Goal: Transaction & Acquisition: Download file/media

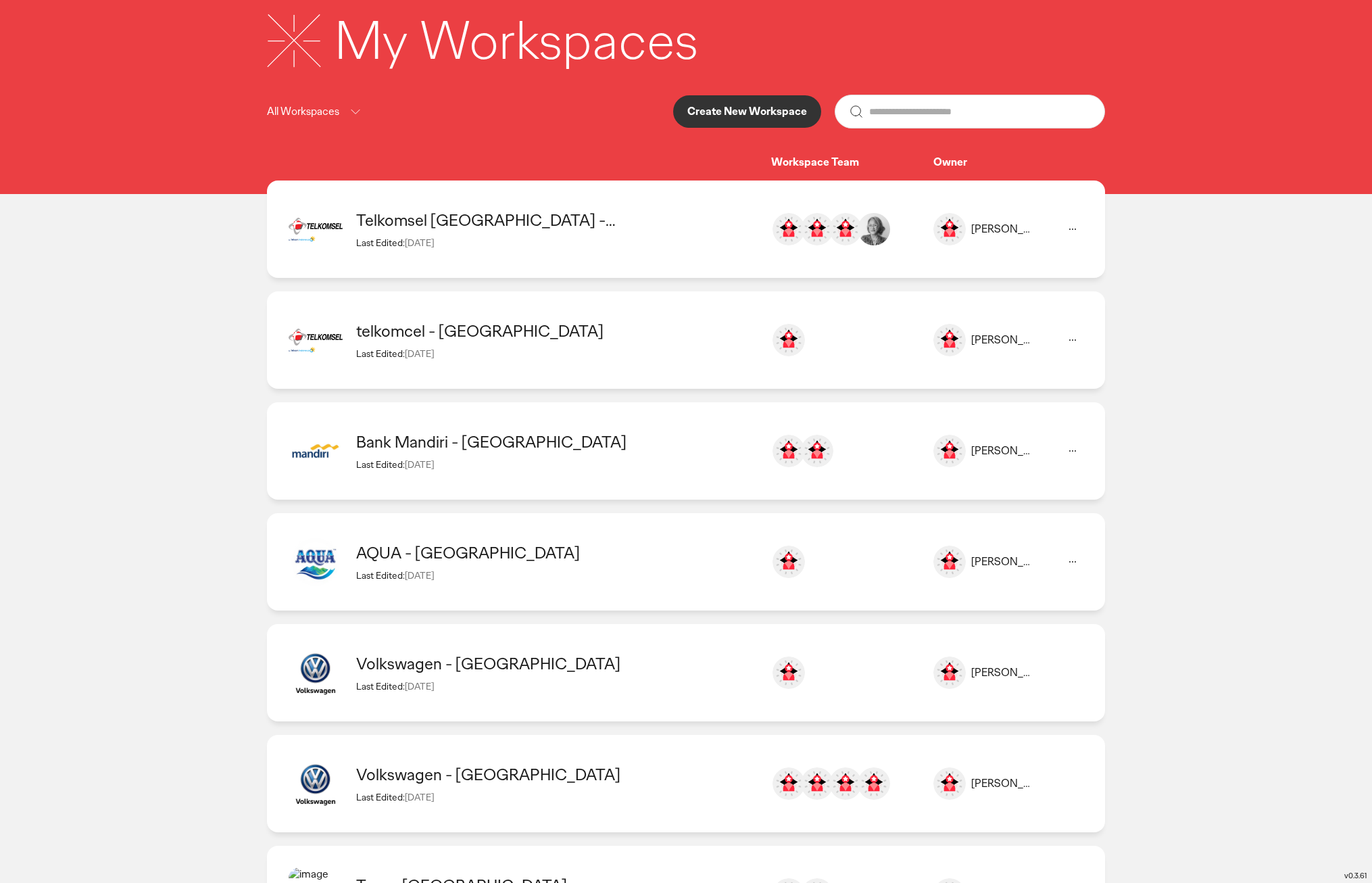
scroll to position [99, 0]
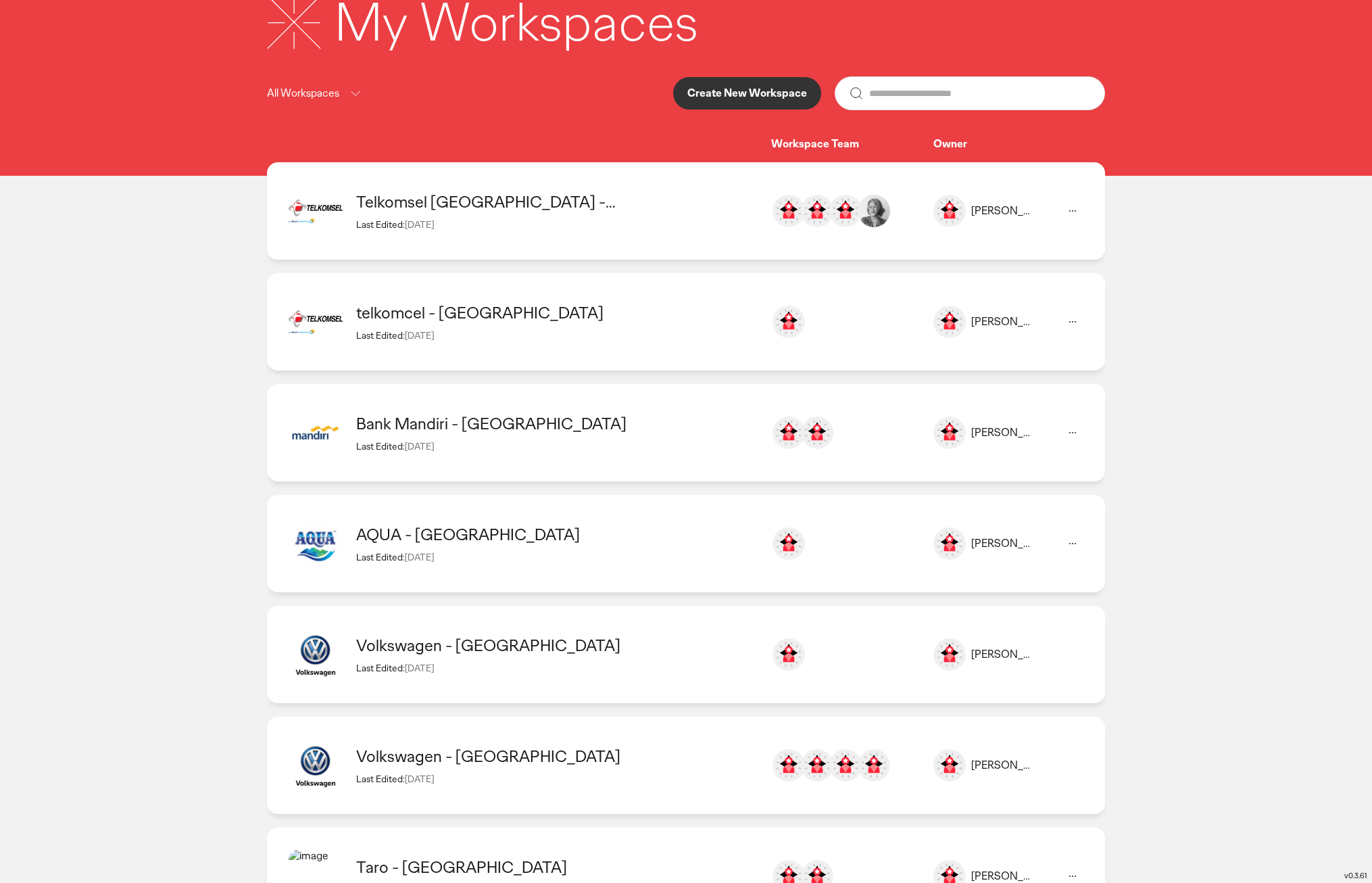
click at [586, 532] on div "AQUA - [GEOGRAPHIC_DATA]" at bounding box center [557, 533] width 401 height 21
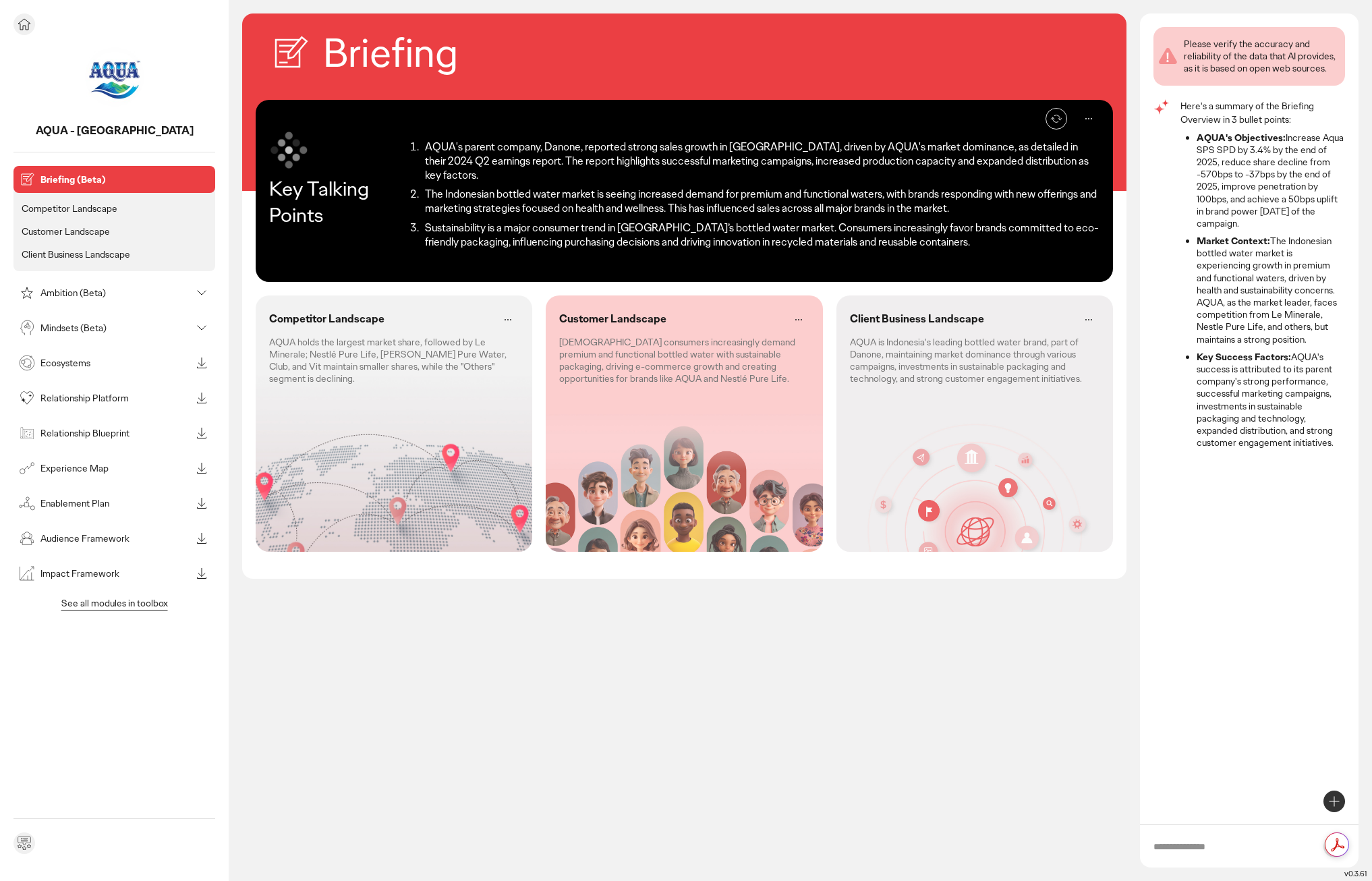
click at [88, 476] on div "Experience Map" at bounding box center [103, 468] width 175 height 22
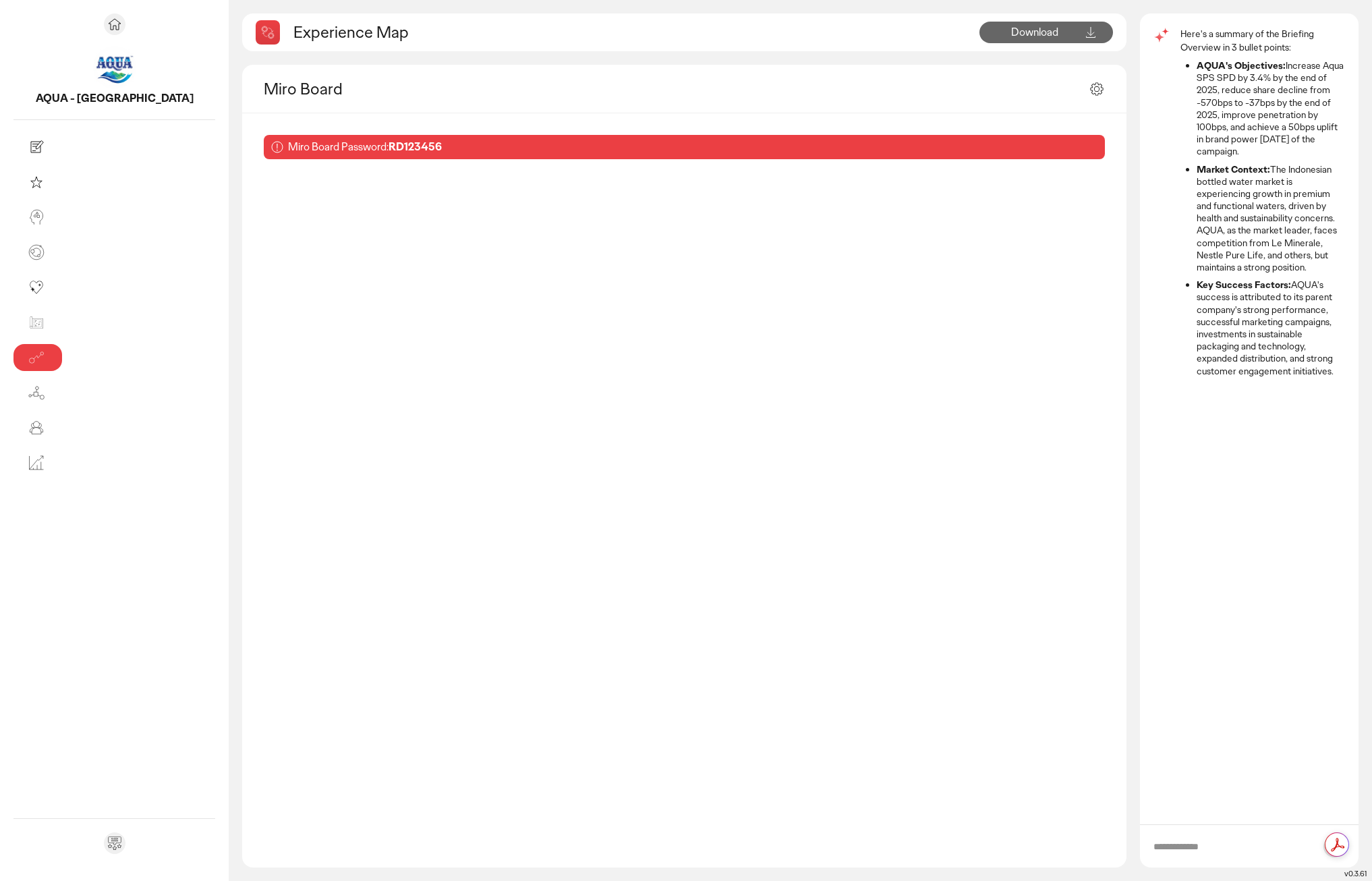
click at [1242, 606] on div "Here's a summary of the Briefing Overview in 3 bullet points: AQUA's Objectives…" at bounding box center [1253, 418] width 199 height 783
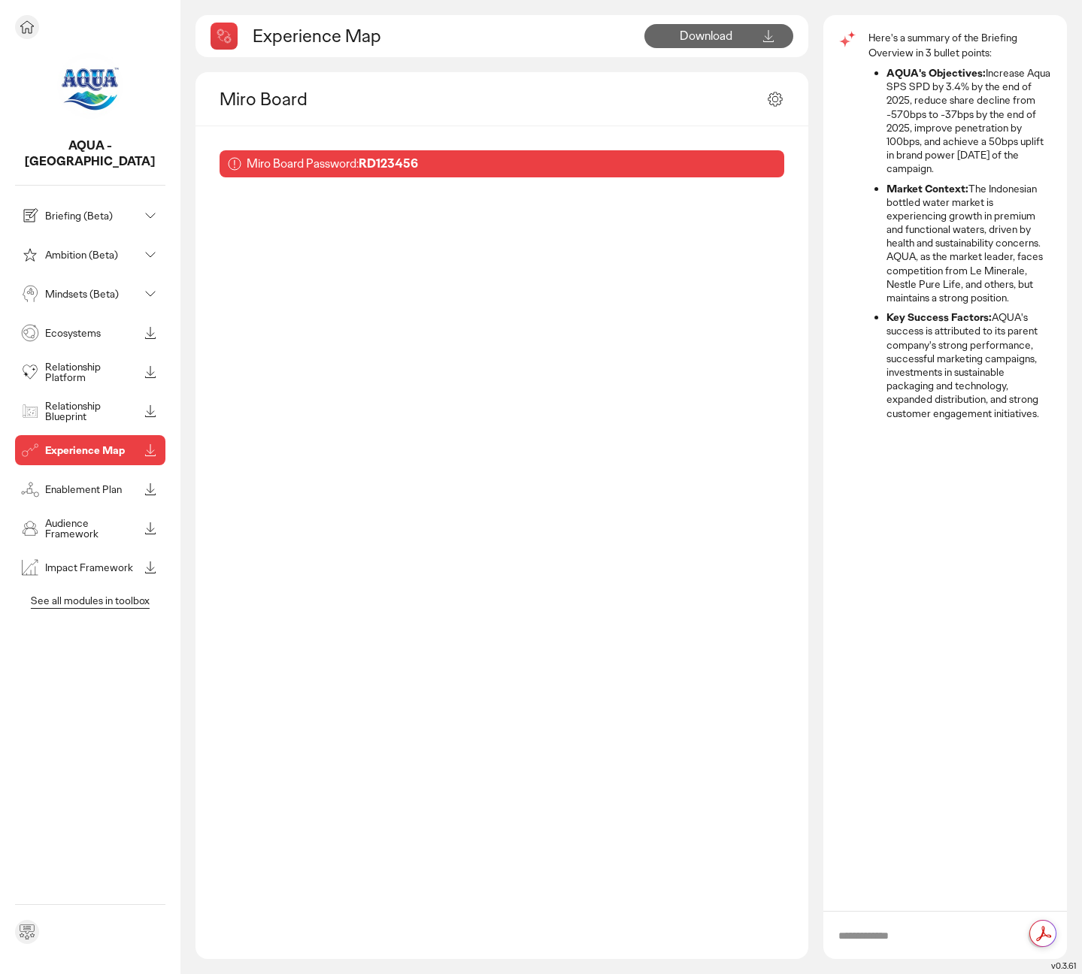
click at [65, 518] on p "Audience Framework" at bounding box center [91, 528] width 93 height 21
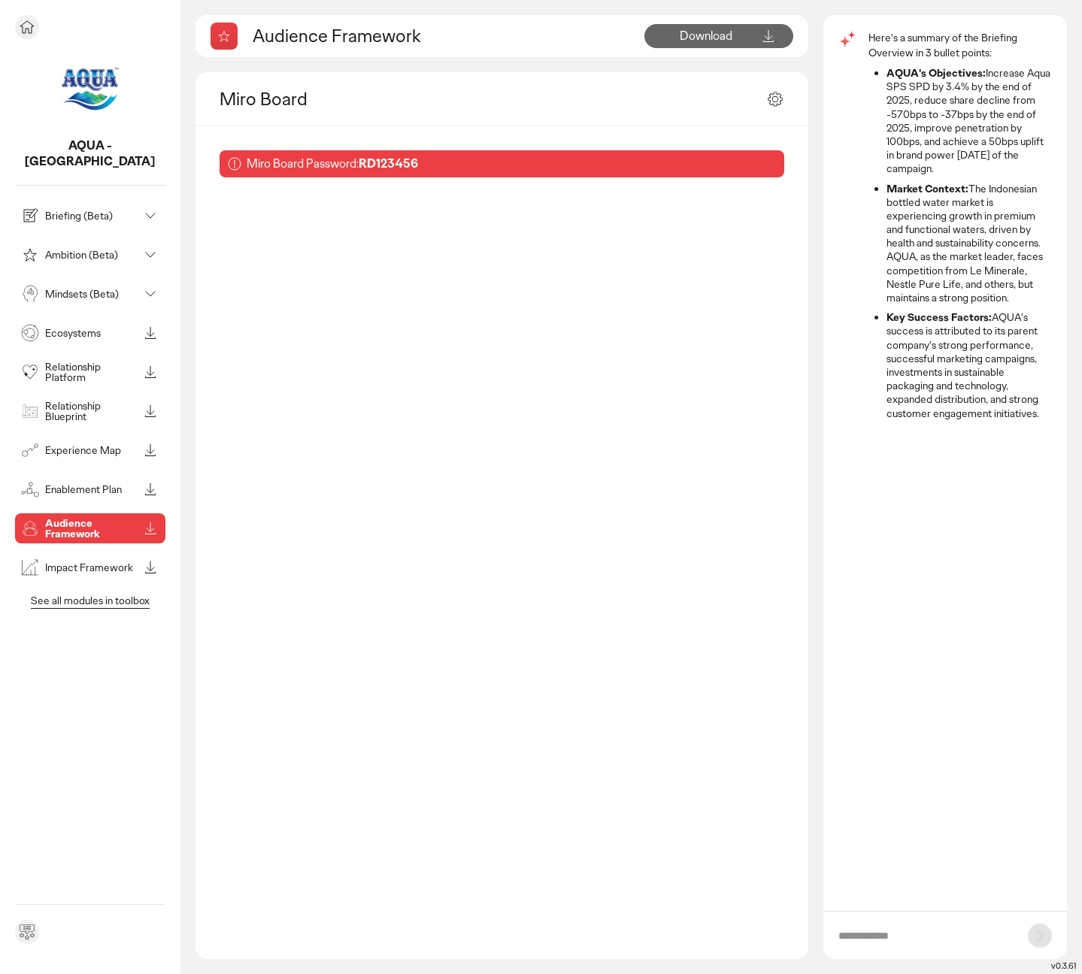
click at [65, 594] on p "See all modules in toolbox" at bounding box center [90, 601] width 131 height 14
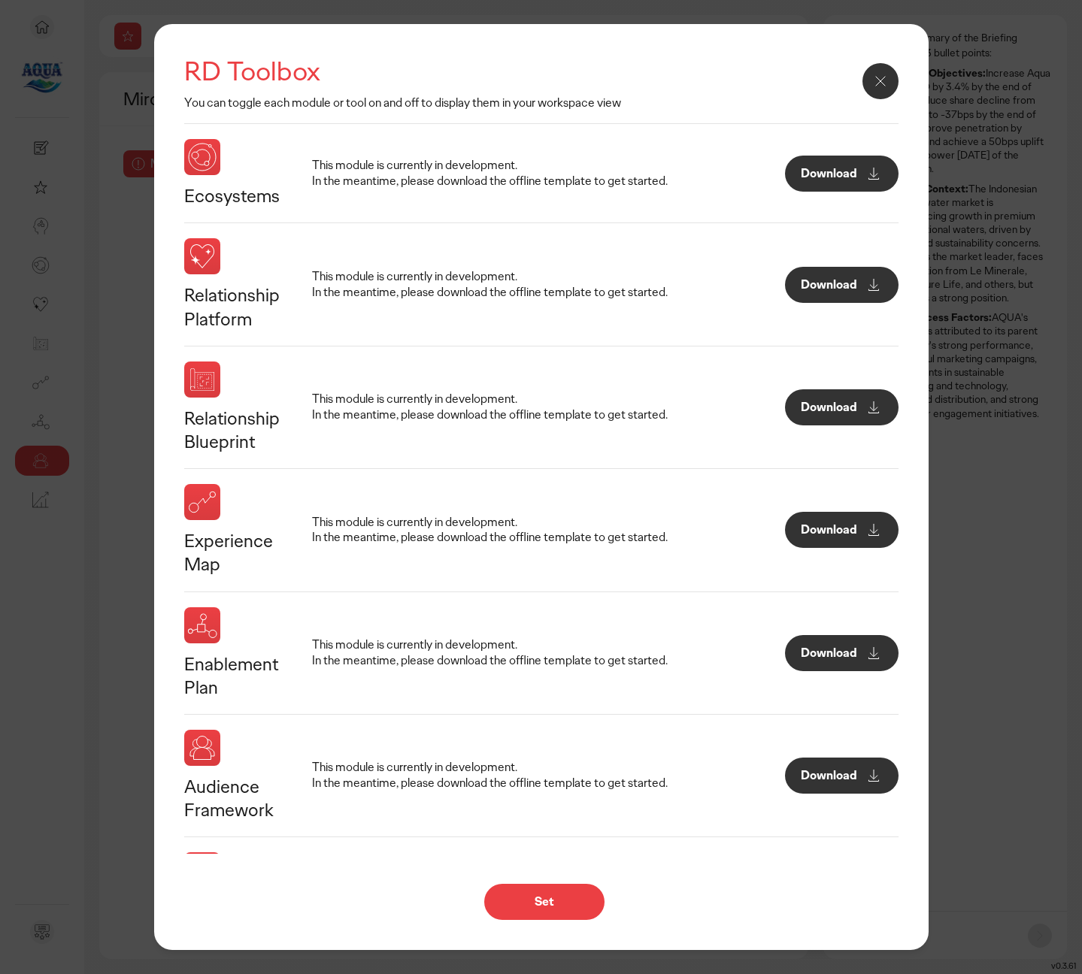
scroll to position [432, 0]
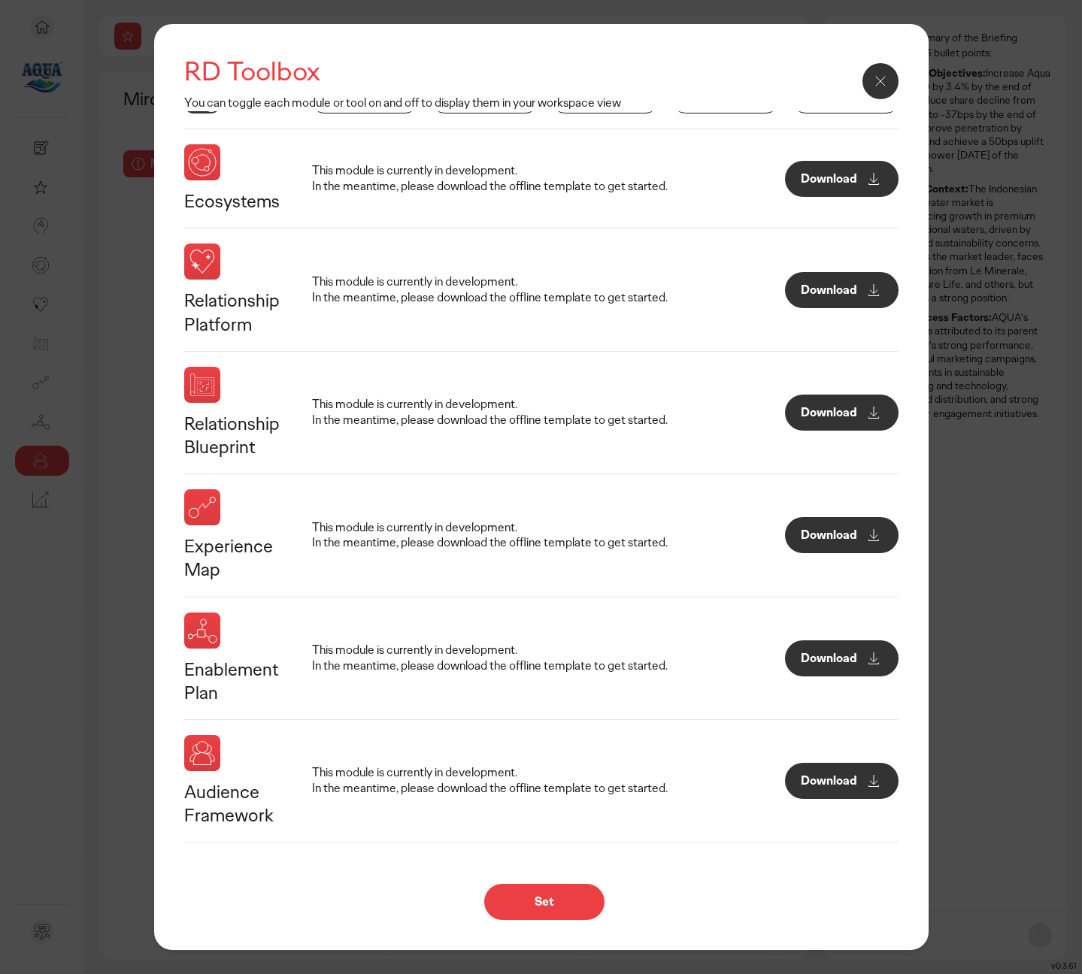
click at [825, 538] on p "Download" at bounding box center [828, 535] width 56 height 12
click at [286, 495] on div "Experience Map This module is currently in development. In the meantime, please…" at bounding box center [541, 535] width 714 height 92
click at [441, 459] on div "Briefing (Beta) Competitor Landscape Customer Landscape Client Business Landsca…" at bounding box center [544, 482] width 720 height 743
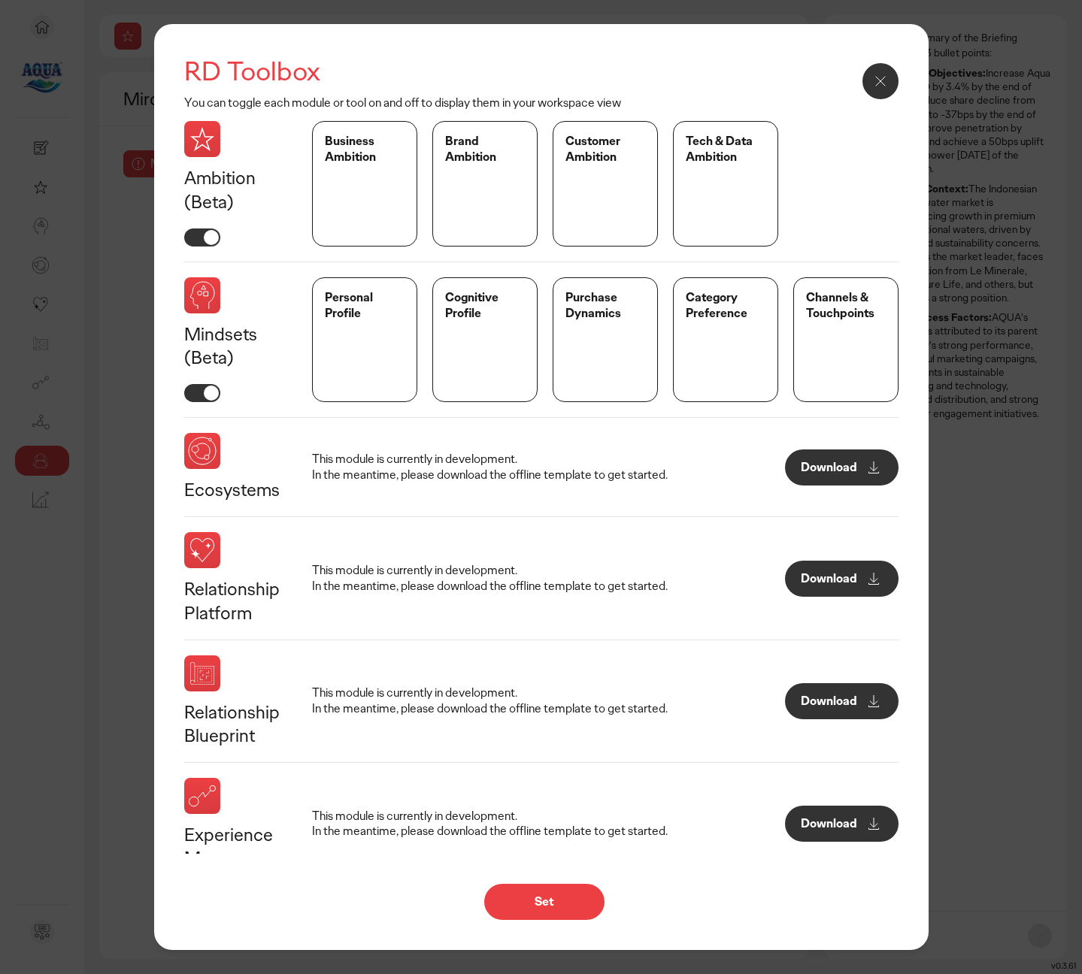
scroll to position [174, 0]
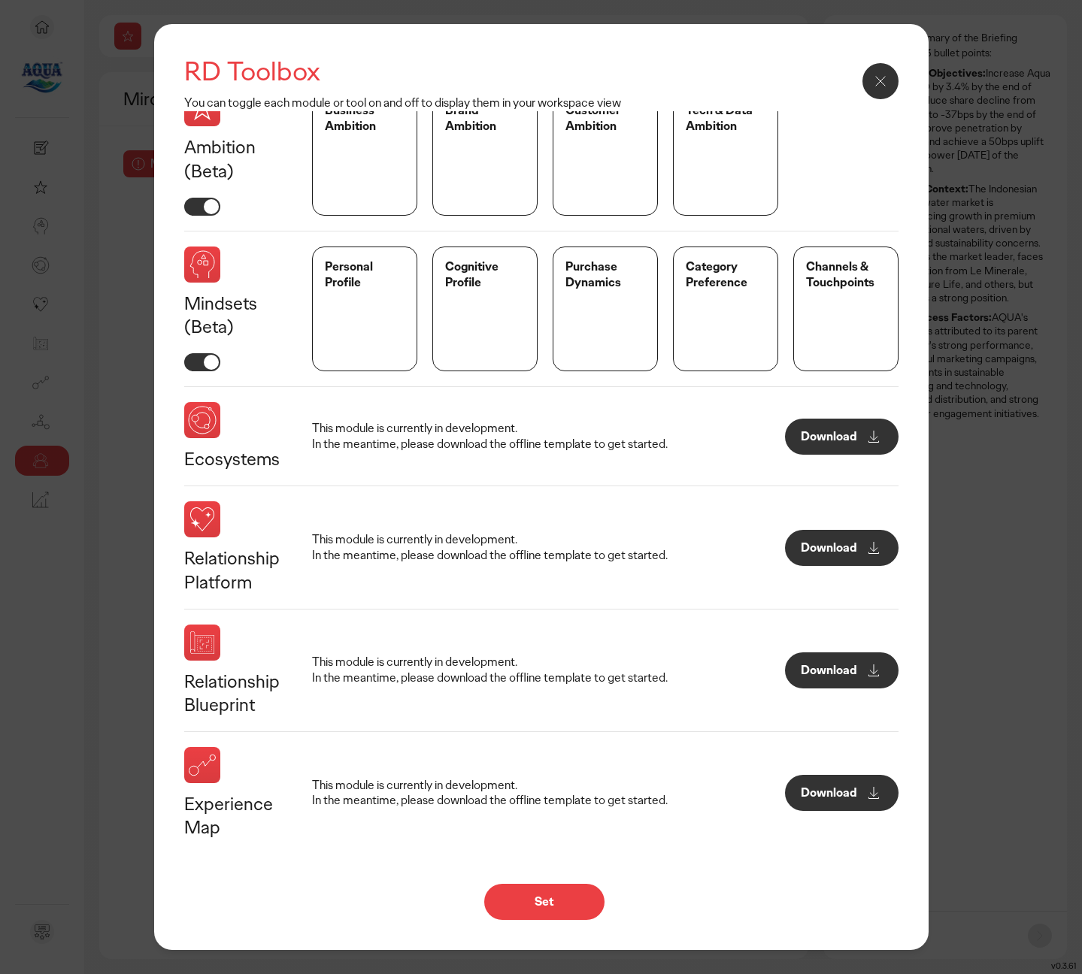
click at [564, 445] on p "This module is currently in development. In the meantime, please download the o…" at bounding box center [489, 437] width 355 height 32
click at [654, 444] on p "This module is currently in development. In the meantime, please download the o…" at bounding box center [489, 437] width 355 height 32
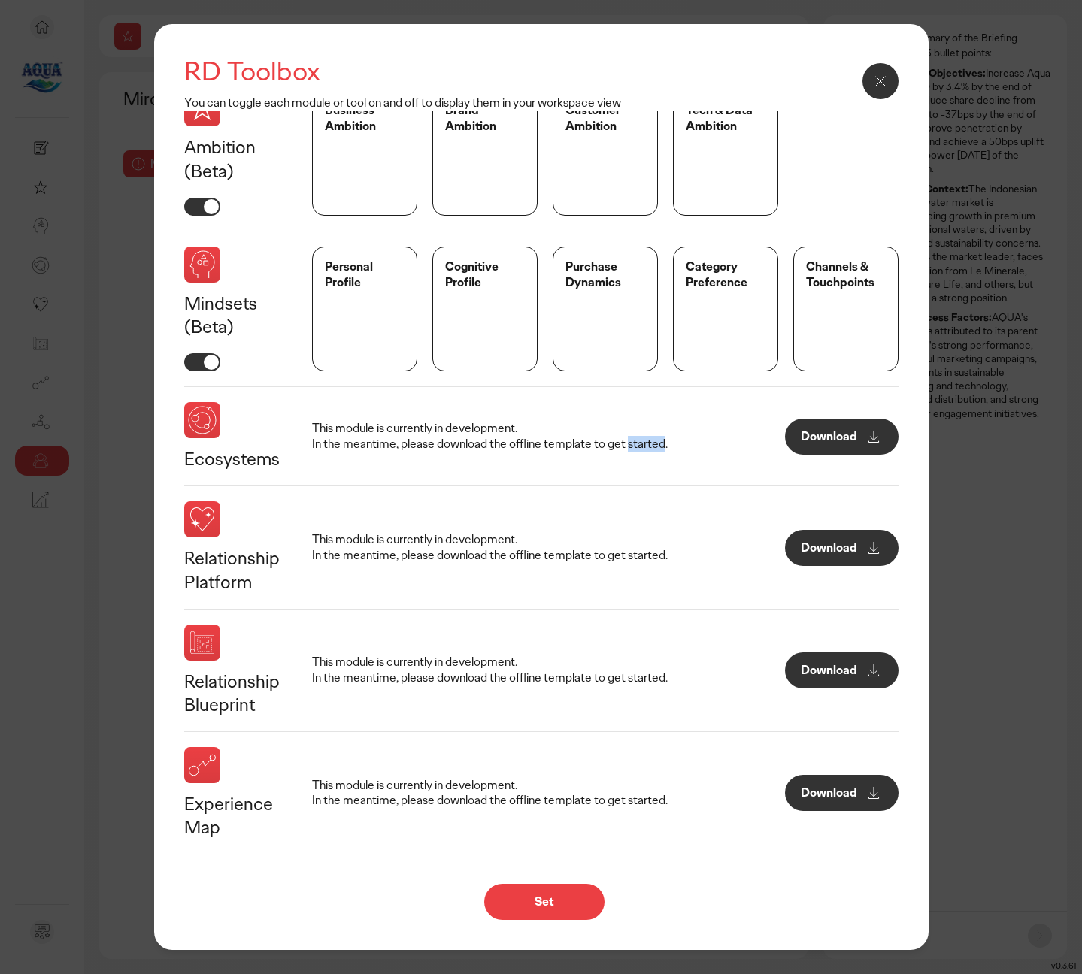
click at [654, 444] on p "This module is currently in development. In the meantime, please download the o…" at bounding box center [489, 437] width 355 height 32
click at [558, 442] on p "This module is currently in development. In the meantime, please download the o…" at bounding box center [489, 437] width 355 height 32
click at [452, 442] on p "This module is currently in development. In the meantime, please download the o…" at bounding box center [489, 437] width 355 height 32
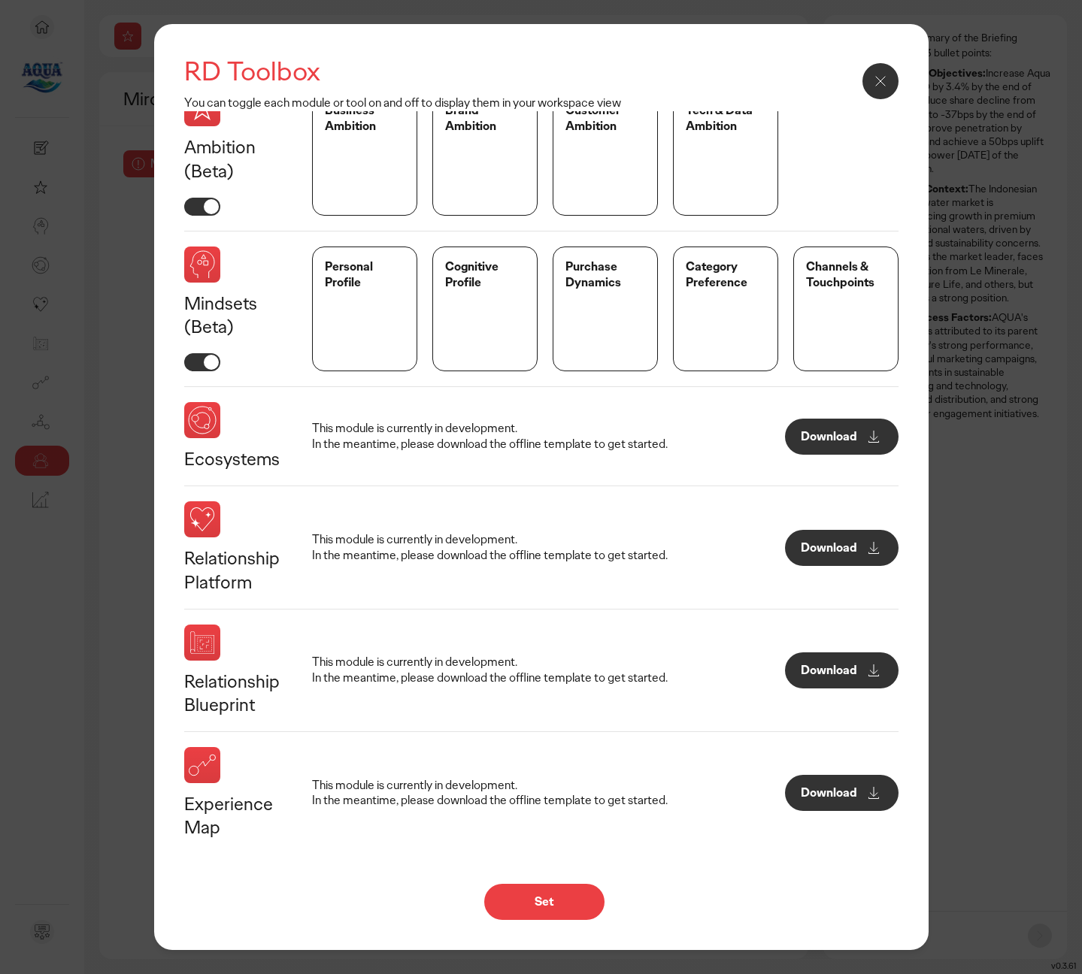
click at [452, 442] on p "This module is currently in development. In the meantime, please download the o…" at bounding box center [489, 437] width 355 height 32
click at [521, 445] on p "This module is currently in development. In the meantime, please download the o…" at bounding box center [489, 437] width 355 height 32
click at [600, 446] on p "This module is currently in development. In the meantime, please download the o…" at bounding box center [489, 437] width 355 height 32
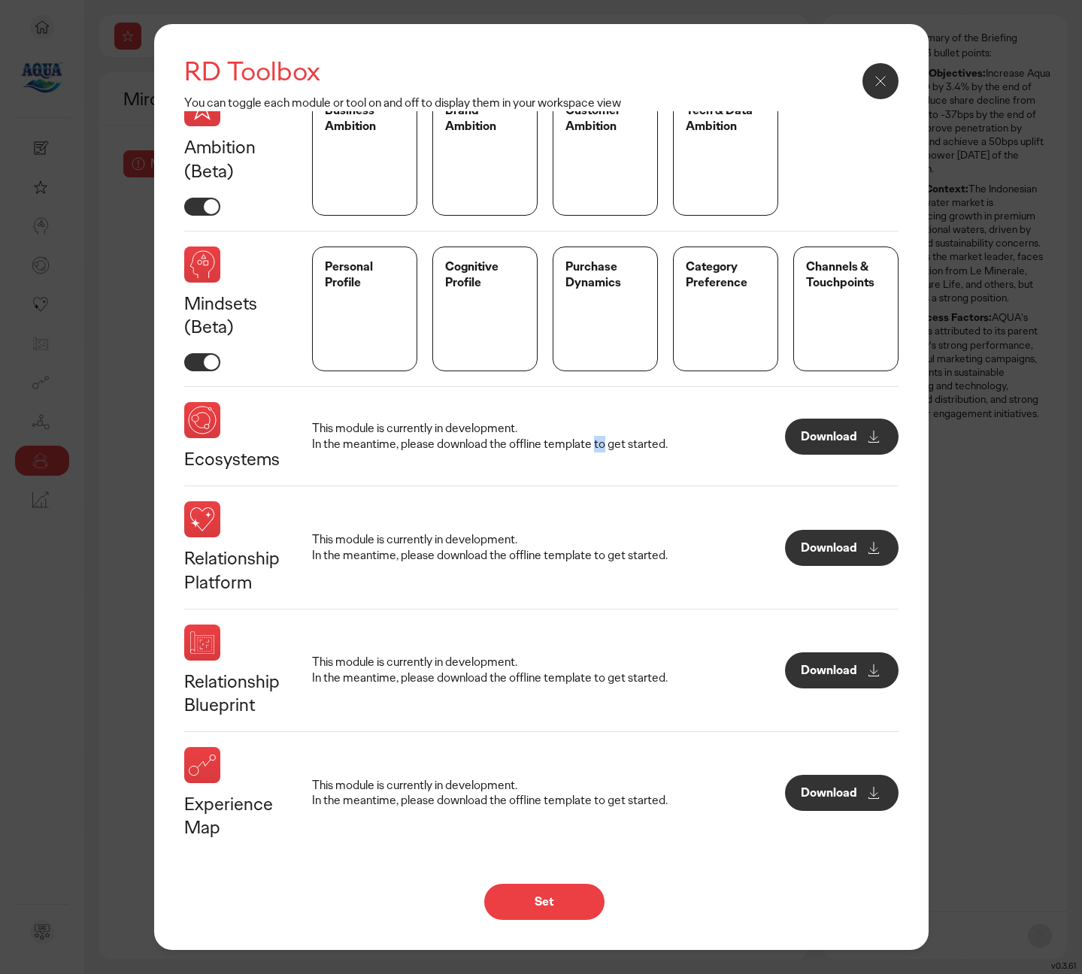
click at [640, 445] on p "This module is currently in development. In the meantime, please download the o…" at bounding box center [489, 437] width 355 height 32
click at [695, 443] on div "This module is currently in development. In the meantime, please download the o…" at bounding box center [605, 436] width 586 height 68
click at [641, 441] on p "This module is currently in development. In the meantime, please download the o…" at bounding box center [489, 437] width 355 height 32
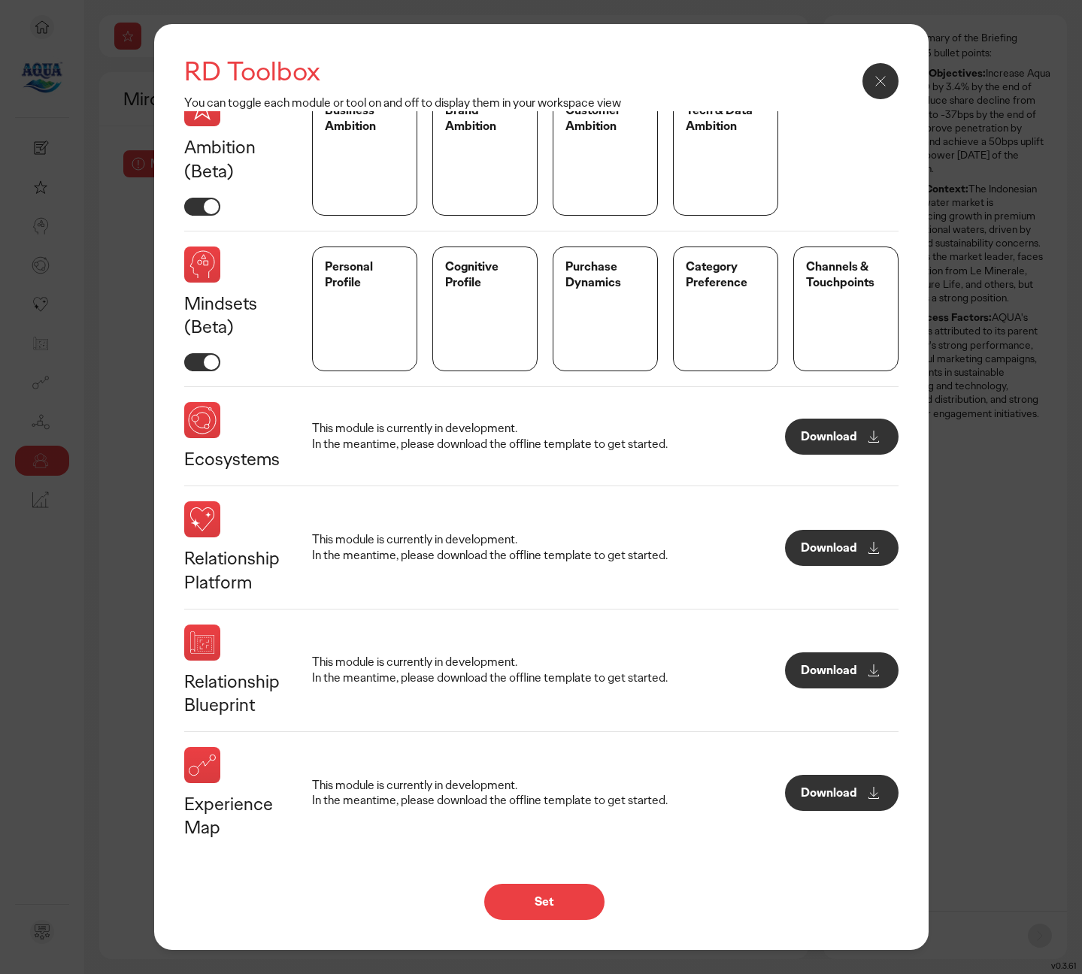
click at [641, 441] on p "This module is currently in development. In the meantime, please download the o…" at bounding box center [489, 437] width 355 height 32
click at [455, 443] on p "This module is currently in development. In the meantime, please download the o…" at bounding box center [489, 437] width 355 height 32
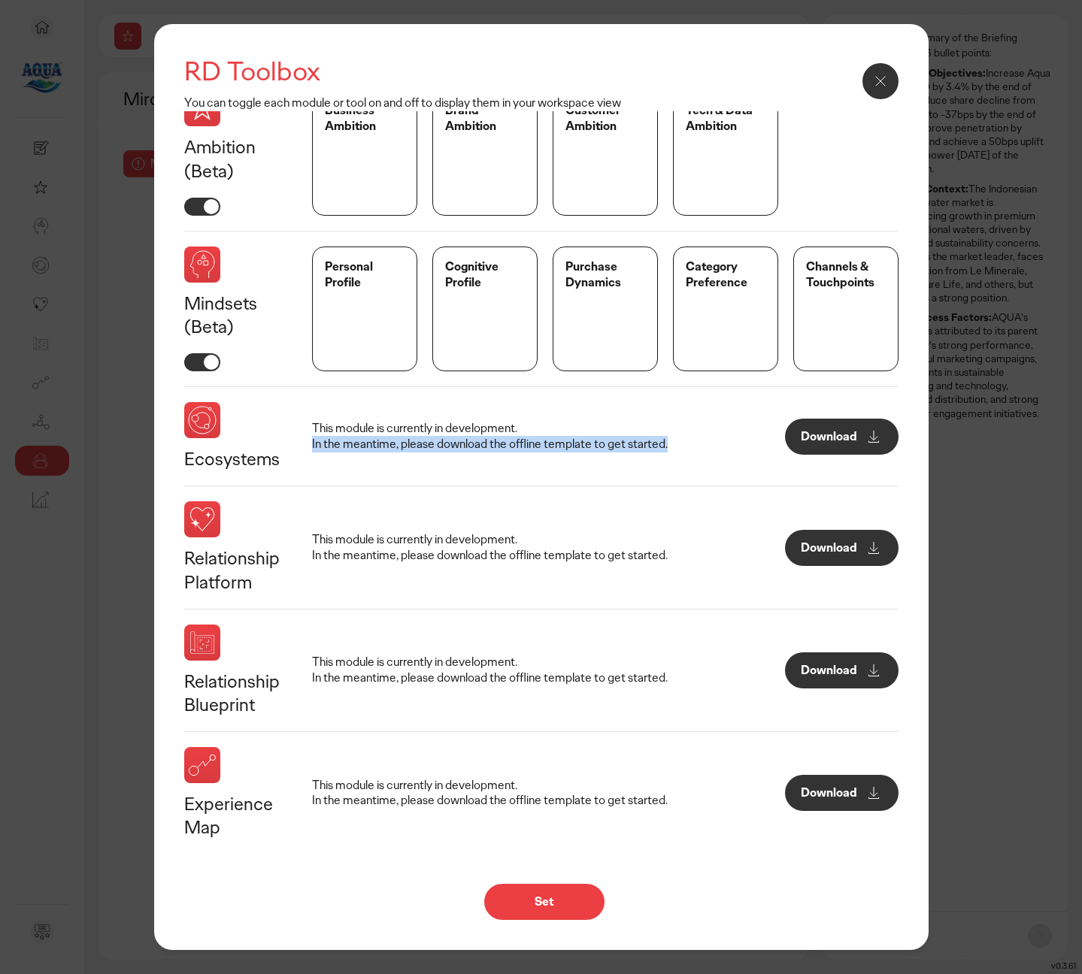
click at [410, 441] on p "This module is currently in development. In the meantime, please download the o…" at bounding box center [489, 437] width 355 height 32
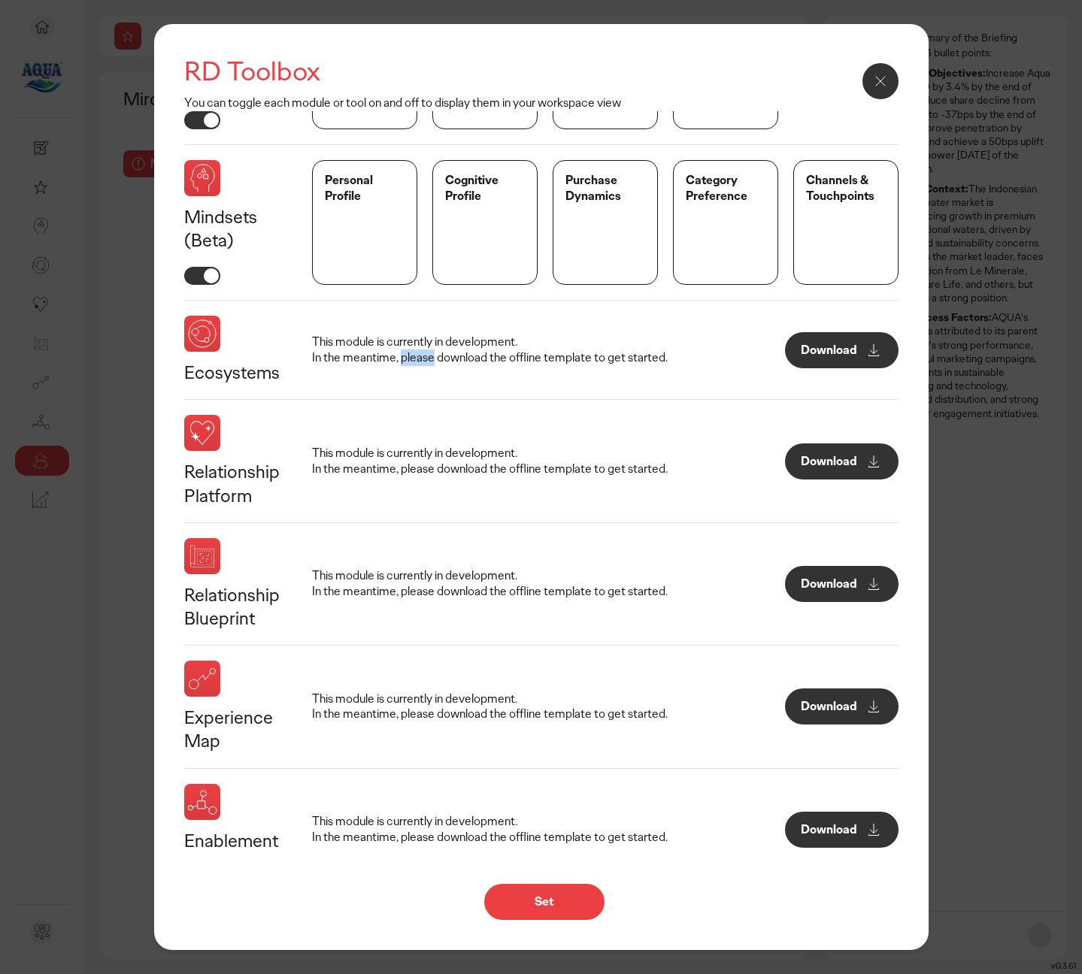
scroll to position [267, 0]
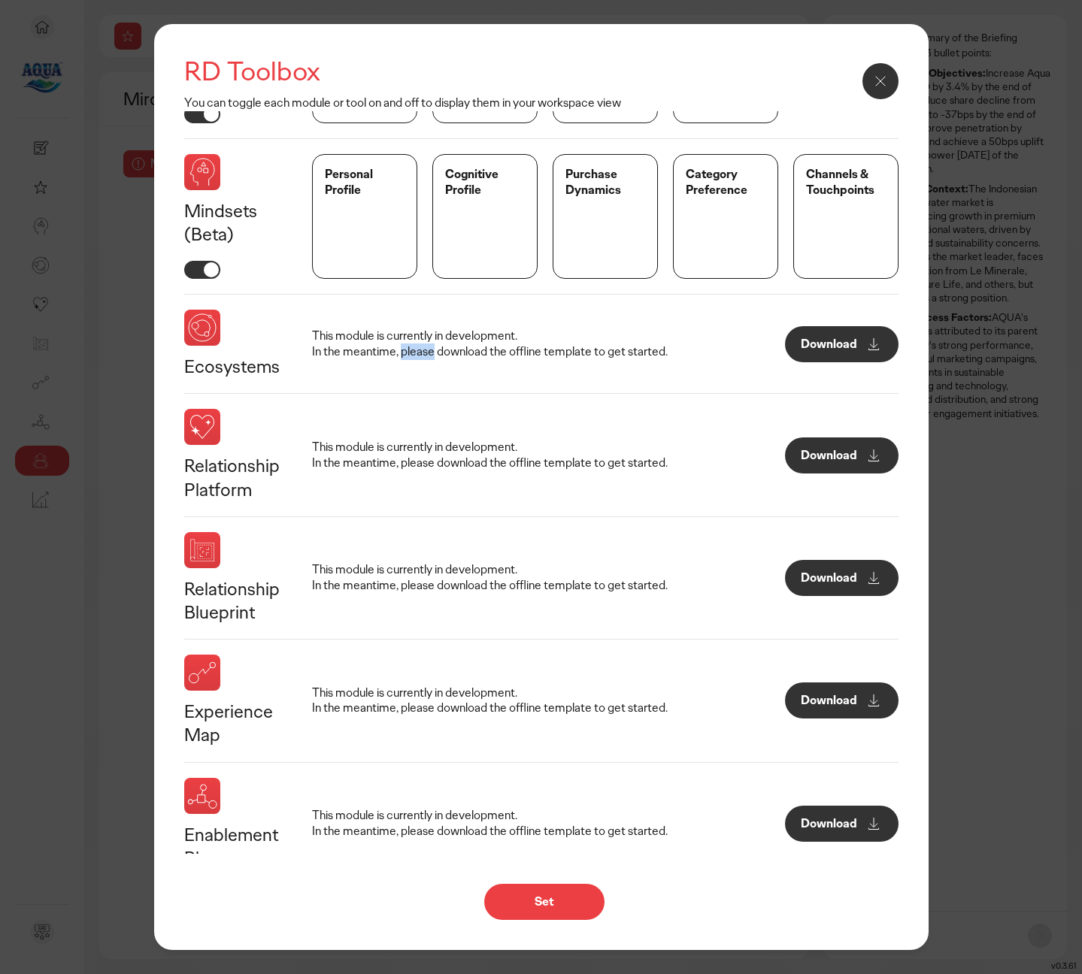
click at [398, 452] on p "This module is currently in development. In the meantime, please download the o…" at bounding box center [489, 456] width 355 height 32
click at [513, 462] on p "This module is currently in development. In the meantime, please download the o…" at bounding box center [489, 456] width 355 height 32
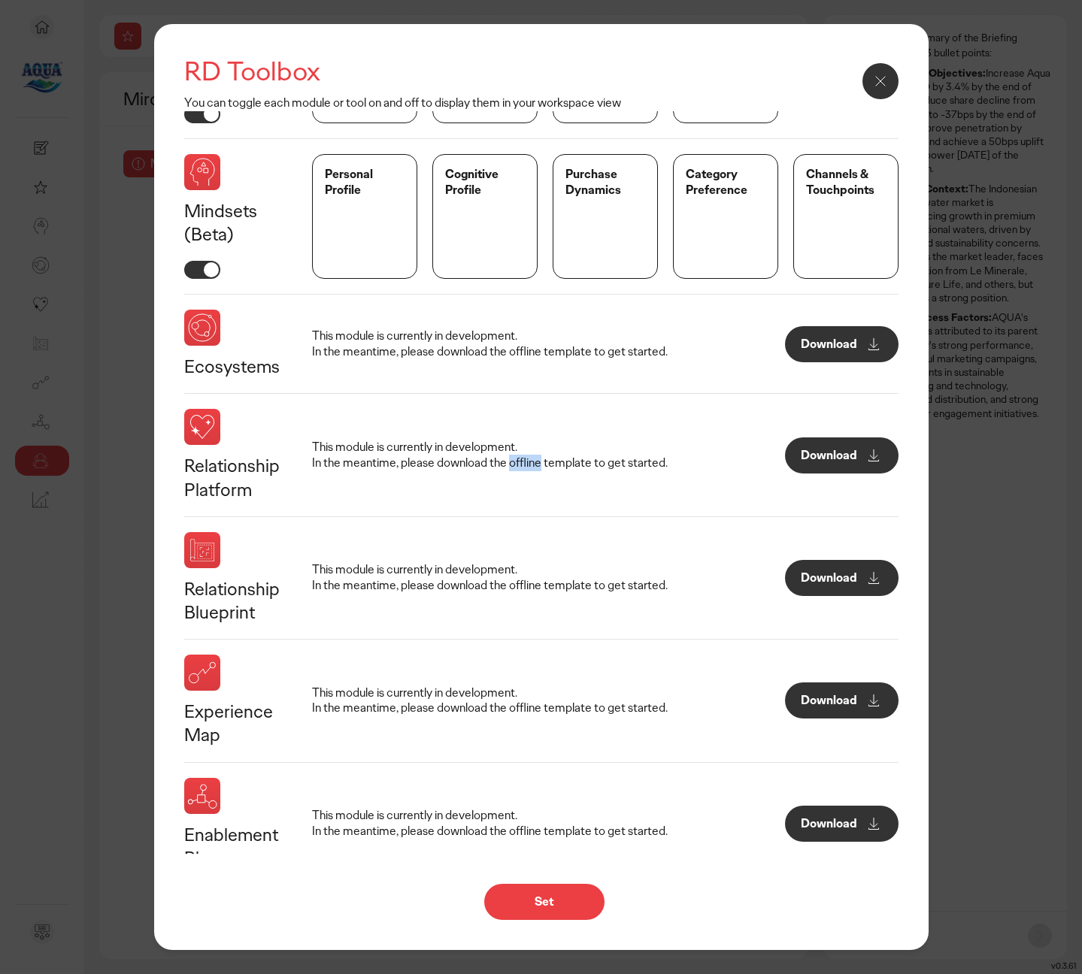
click at [644, 462] on p "This module is currently in development. In the meantime, please download the o…" at bounding box center [489, 456] width 355 height 32
click at [561, 463] on p "This module is currently in development. In the meantime, please download the o…" at bounding box center [489, 456] width 355 height 32
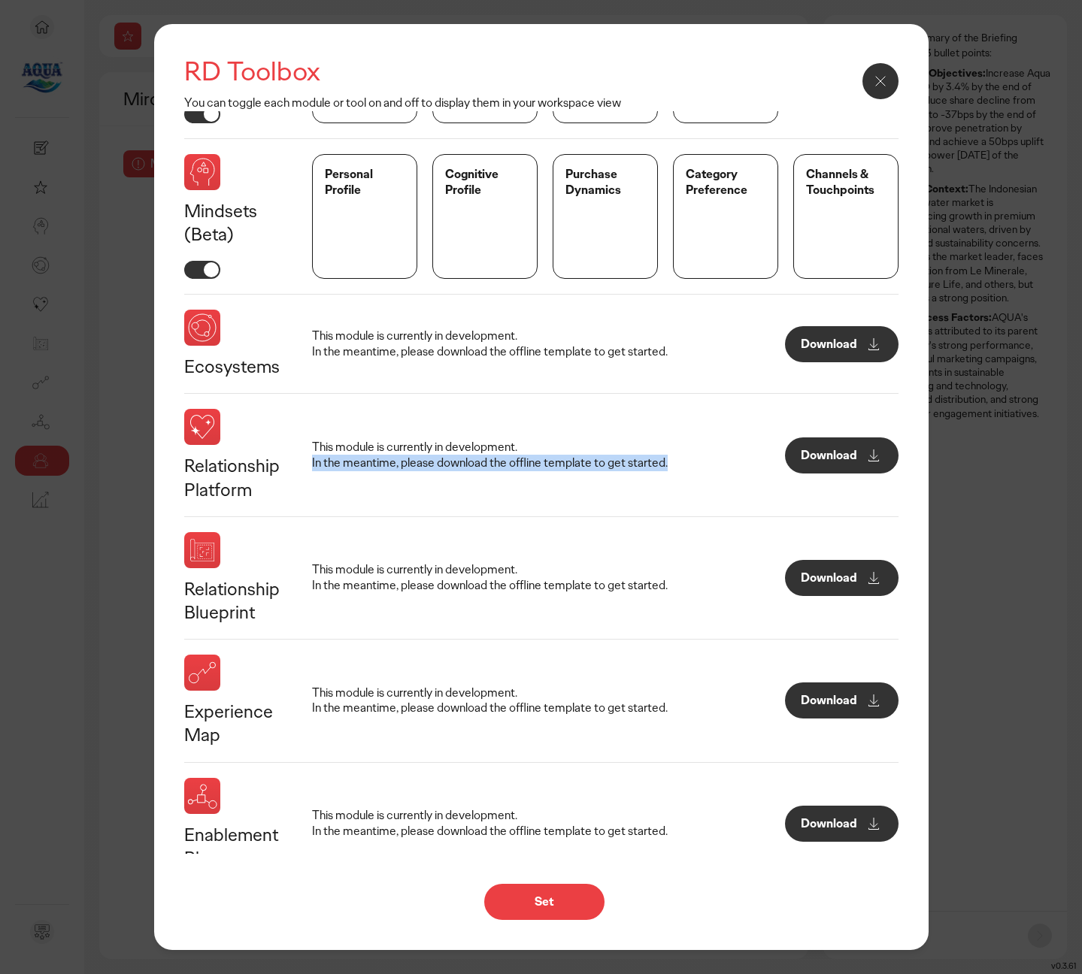
click at [367, 460] on p "This module is currently in development. In the meantime, please download the o…" at bounding box center [489, 456] width 355 height 32
click at [461, 466] on p "This module is currently in development. In the meantime, please download the o…" at bounding box center [489, 456] width 355 height 32
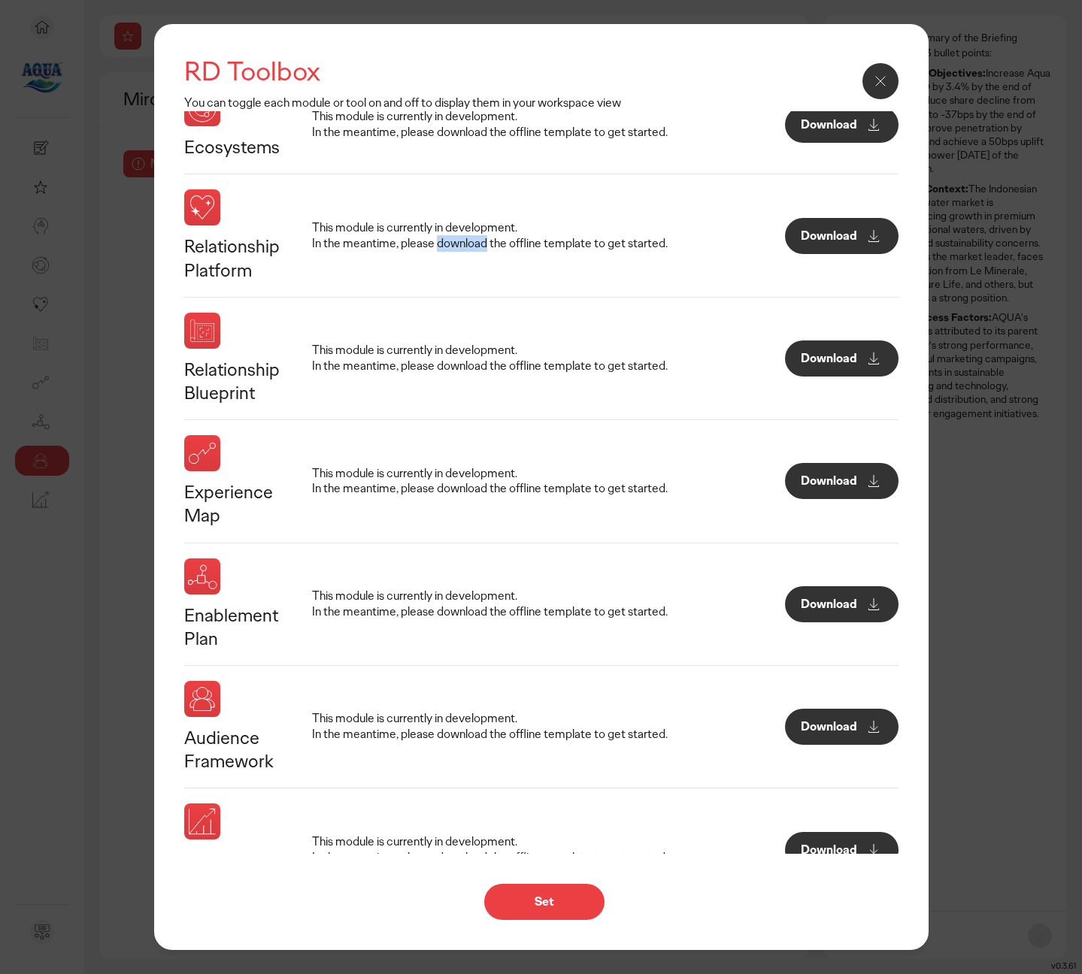
scroll to position [528, 0]
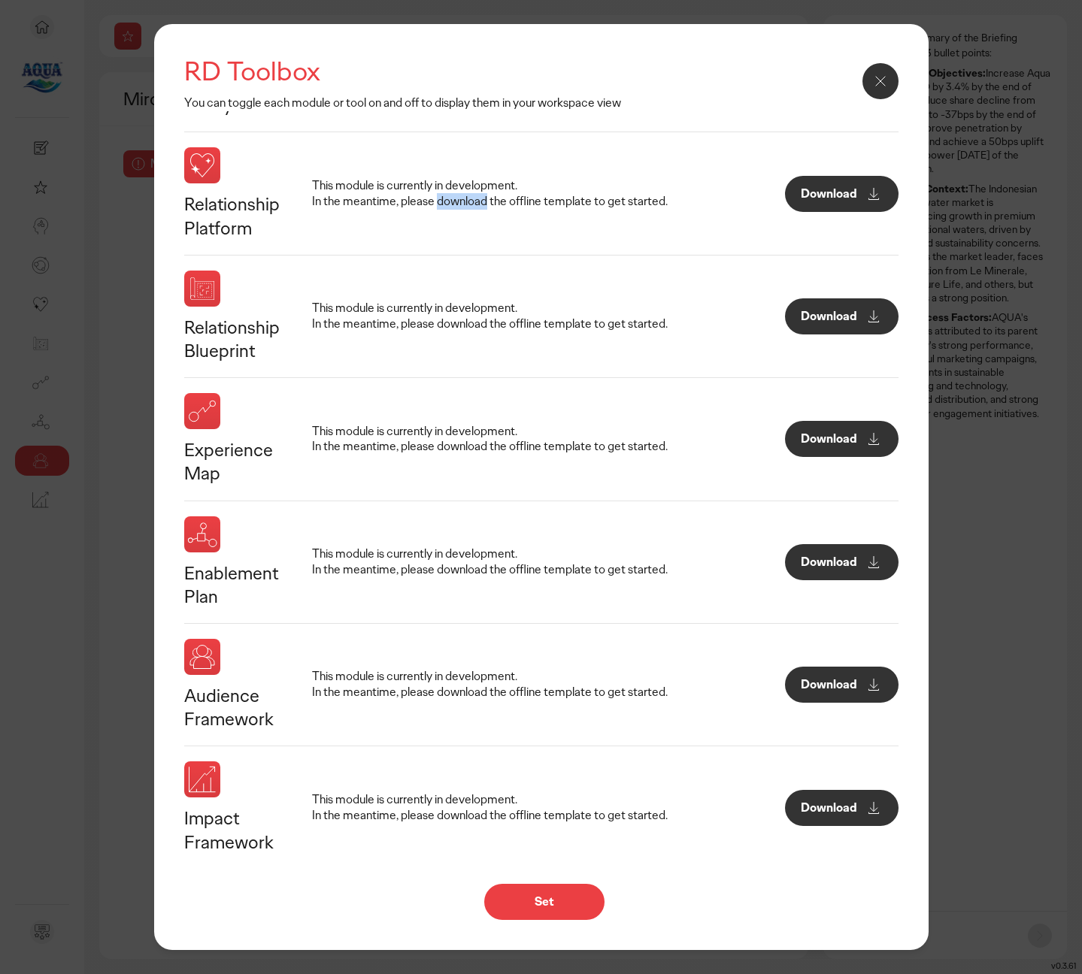
click at [815, 682] on p "Download" at bounding box center [828, 685] width 56 height 12
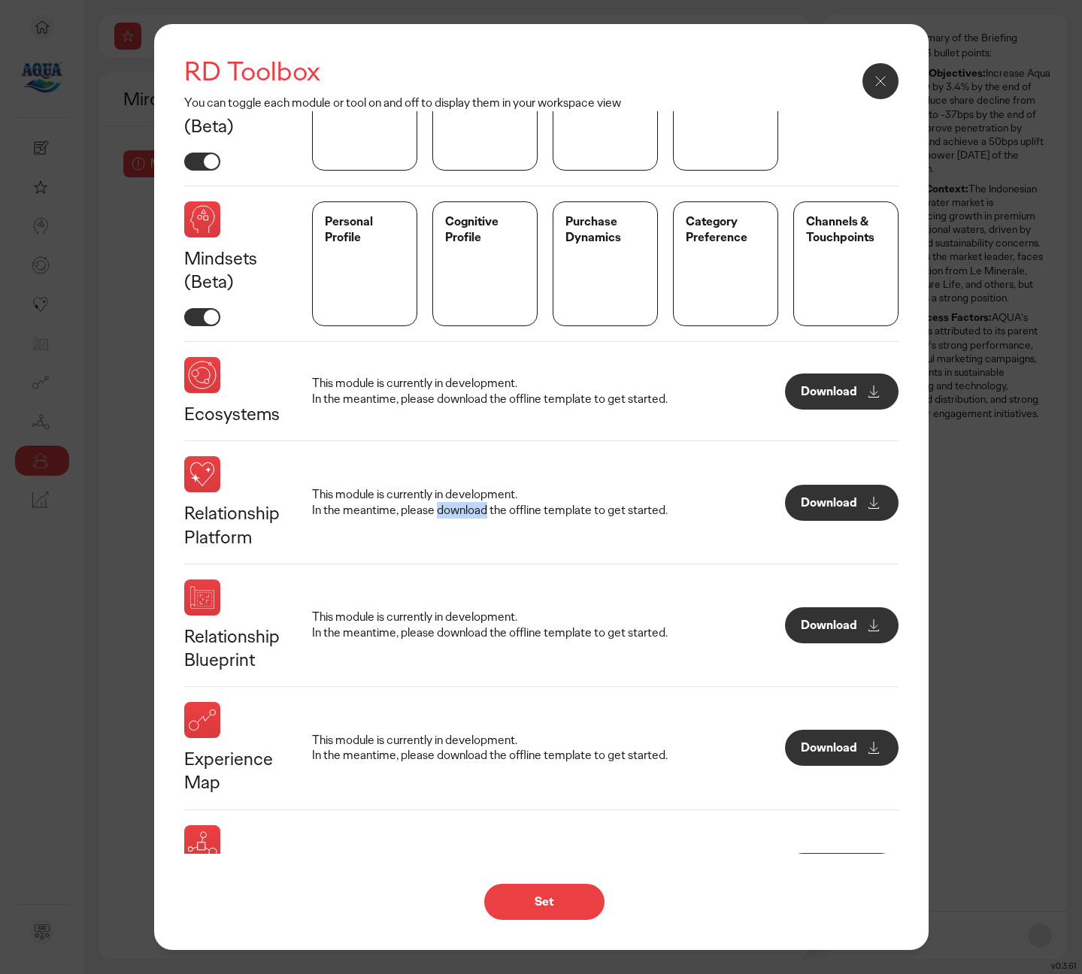
scroll to position [0, 0]
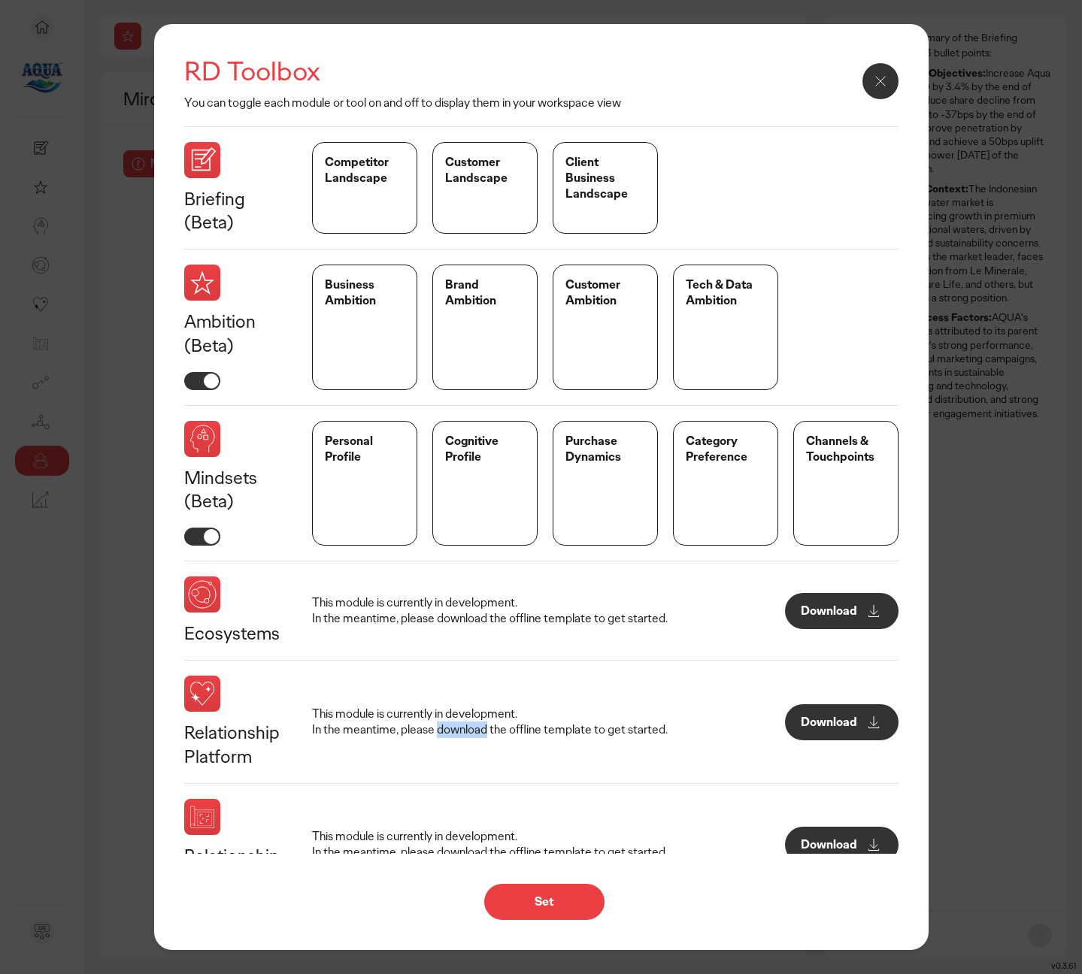
click at [830, 602] on button "Download" at bounding box center [841, 611] width 113 height 36
